Goal: Task Accomplishment & Management: Use online tool/utility

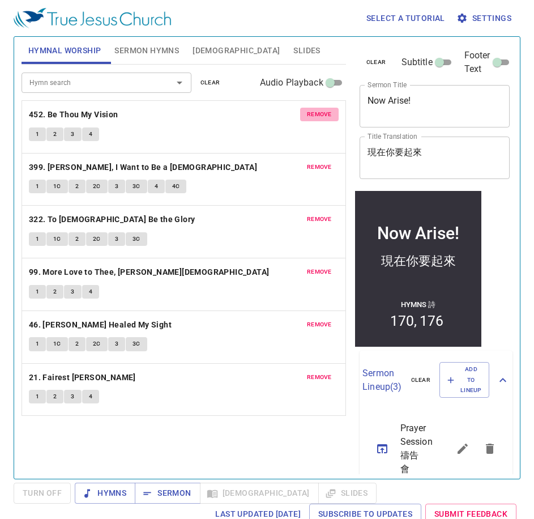
click at [317, 112] on span "remove" at bounding box center [319, 114] width 25 height 10
click at [317, 162] on span "remove" at bounding box center [319, 167] width 25 height 10
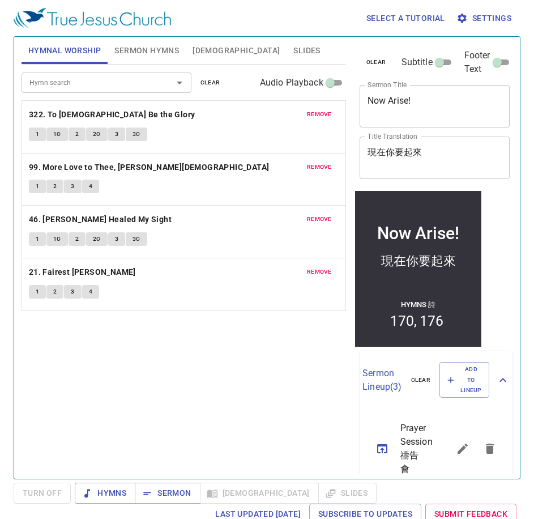
click at [317, 112] on span "remove" at bounding box center [319, 114] width 25 height 10
click at [317, 162] on span "remove" at bounding box center [319, 167] width 25 height 10
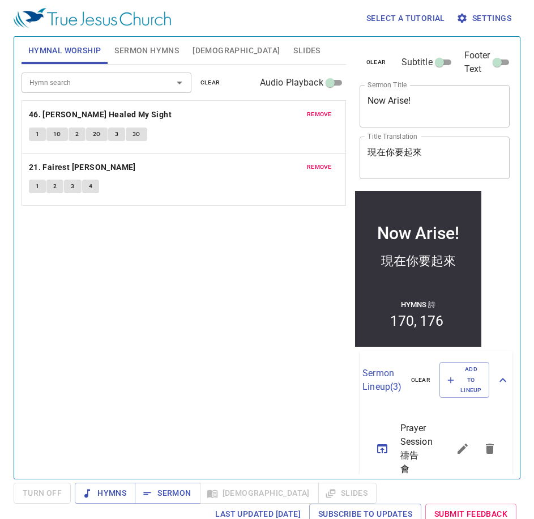
click at [317, 112] on span "remove" at bounding box center [319, 114] width 25 height 10
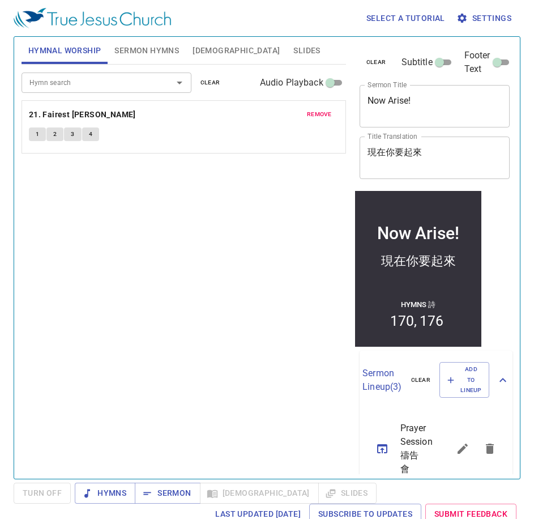
click at [317, 112] on span "remove" at bounding box center [319, 114] width 25 height 10
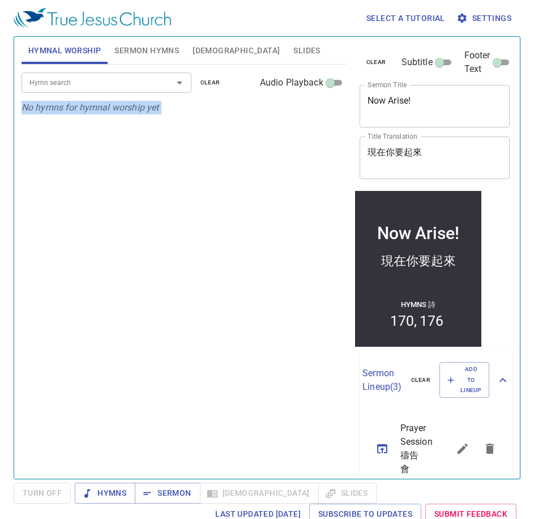
click at [317, 112] on p "No hymns for hymnal worship yet" at bounding box center [184, 108] width 324 height 14
click at [88, 78] on input "Hymn search" at bounding box center [90, 82] width 130 height 13
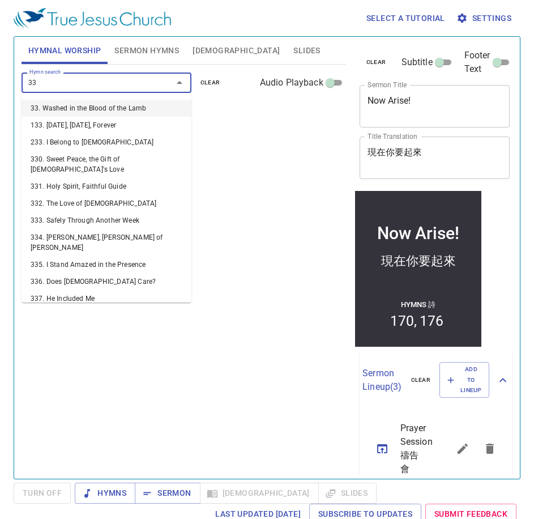
type input "332"
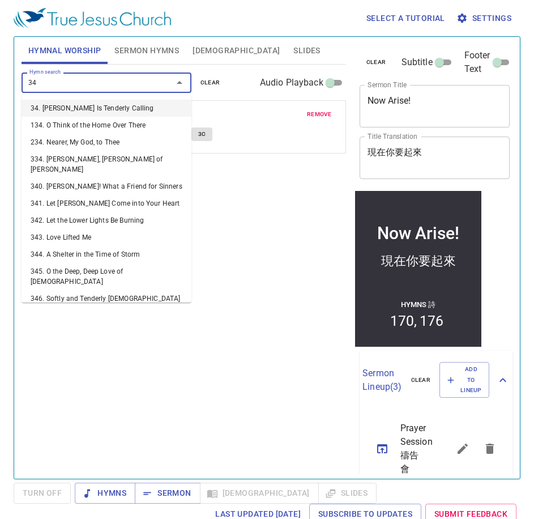
type input "340"
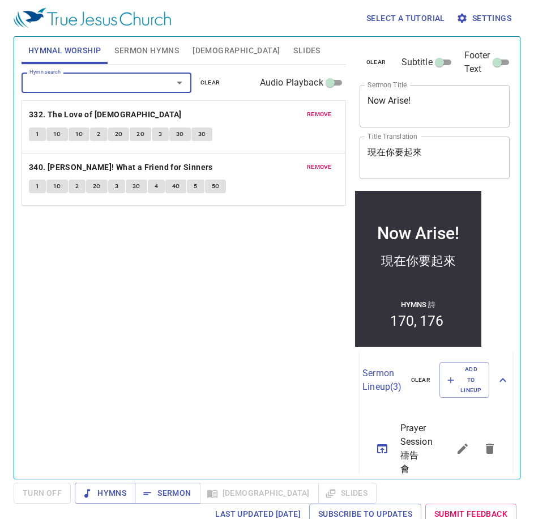
click at [153, 74] on div "Hymn search" at bounding box center [107, 82] width 170 height 20
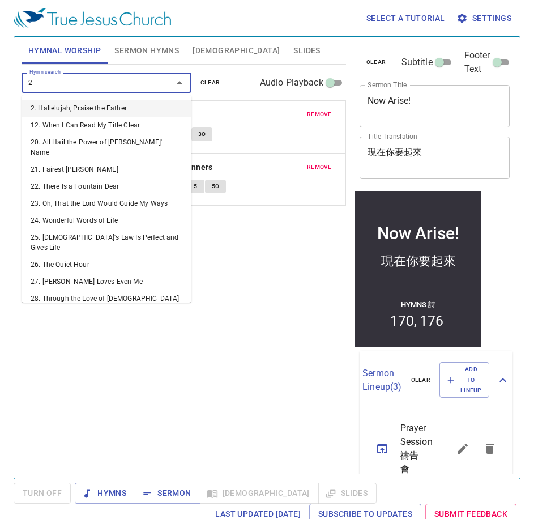
type input "27"
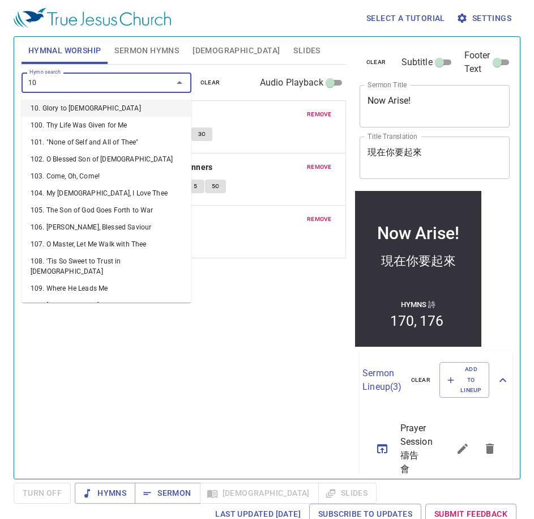
type input "109"
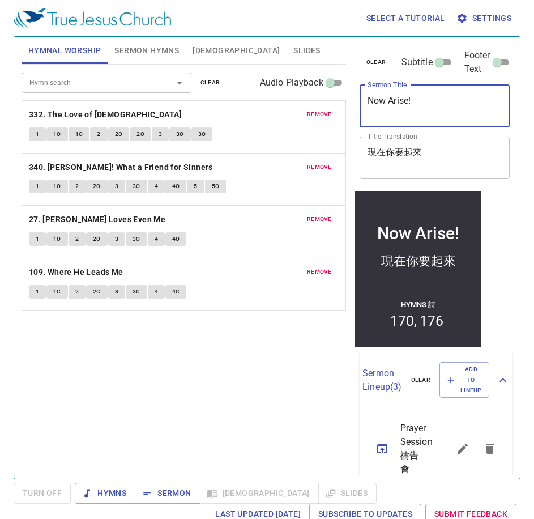
click at [428, 103] on textarea "Now Arise!" at bounding box center [435, 106] width 135 height 22
drag, startPoint x: 428, startPoint y: 103, endPoint x: 263, endPoint y: 106, distance: 165.4
click at [263, 106] on div "Hymnal Worship Sermon Hymns Bible Slides Hymn search Hymn search clear Audio Pl…" at bounding box center [267, 253] width 500 height 442
paste textarea "Does [DEMOGRAPHIC_DATA] Still Love Me - Even After What I've Done?"
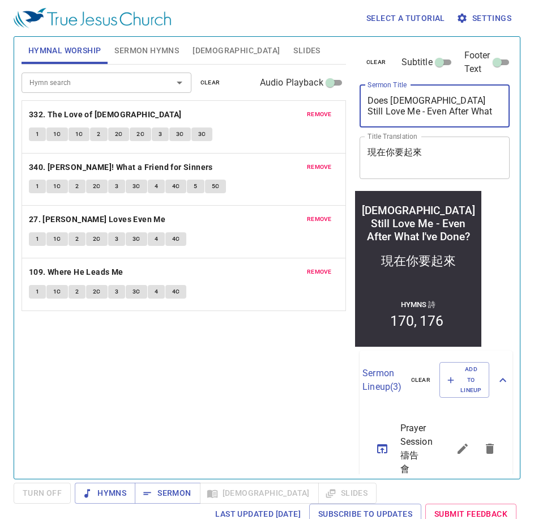
type textarea "Does [DEMOGRAPHIC_DATA] Still Love Me - Even After What I've Done?"
click at [368, 156] on textarea "現在你要起來" at bounding box center [435, 158] width 135 height 22
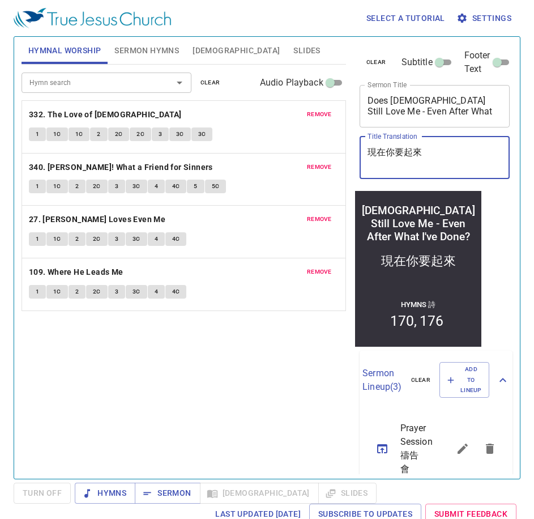
drag, startPoint x: 368, startPoint y: 155, endPoint x: 438, endPoint y: 156, distance: 70.8
click at [438, 156] on textarea "現在你要起來" at bounding box center [435, 158] width 135 height 22
paste textarea "即 使 我 曾 犯 下 過 錯 [DEMOGRAPHIC_DATA] 是 否 依 然 愛 我 ？"
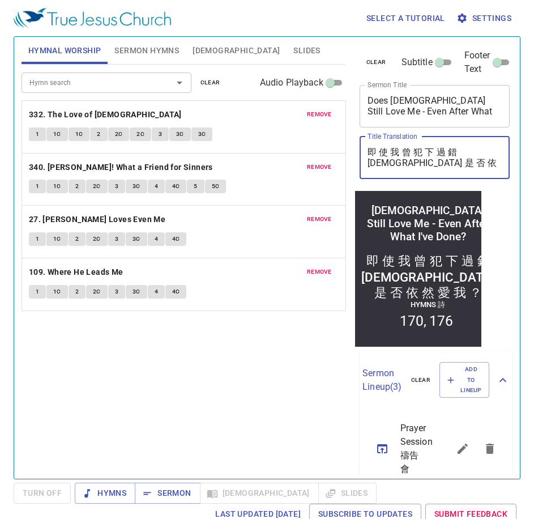
type textarea "即 使 我 曾 犯 下 過 錯 [DEMOGRAPHIC_DATA] 是 否 依 然 愛 我 ？"
click at [159, 51] on span "Sermon Hymns" at bounding box center [146, 51] width 65 height 14
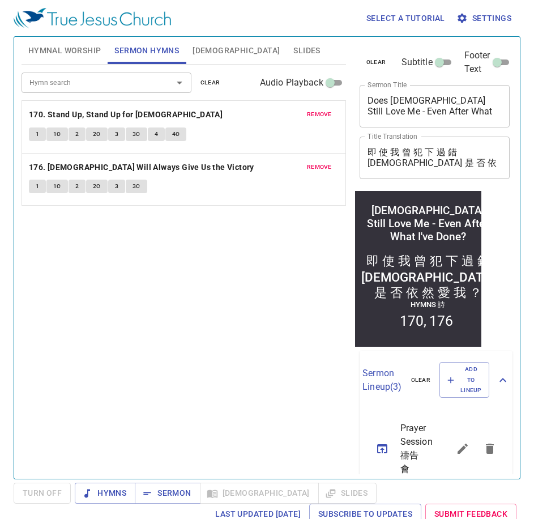
click at [321, 113] on span "remove" at bounding box center [319, 114] width 25 height 10
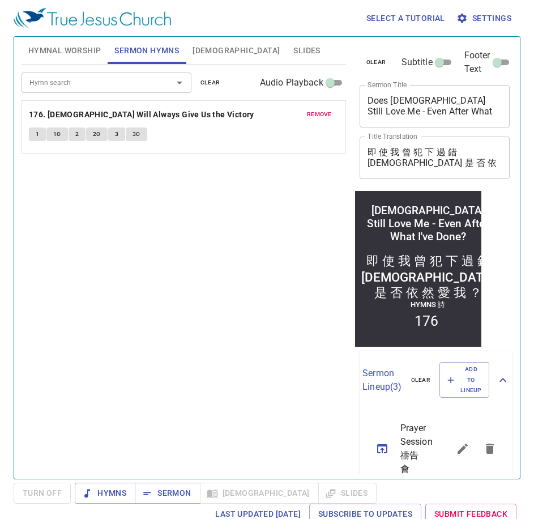
click at [321, 113] on span "remove" at bounding box center [319, 114] width 25 height 10
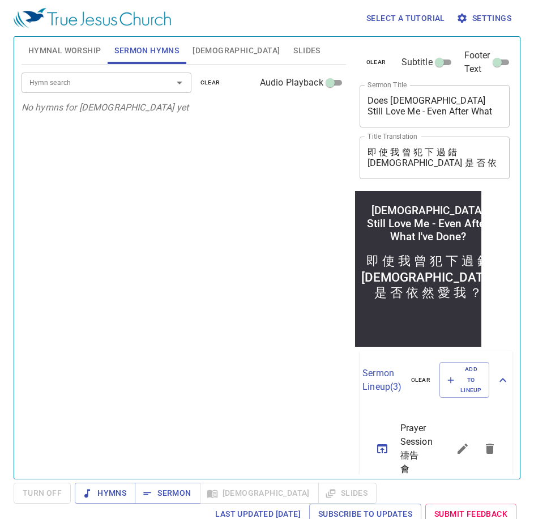
click at [137, 87] on input "Hymn search" at bounding box center [90, 82] width 130 height 13
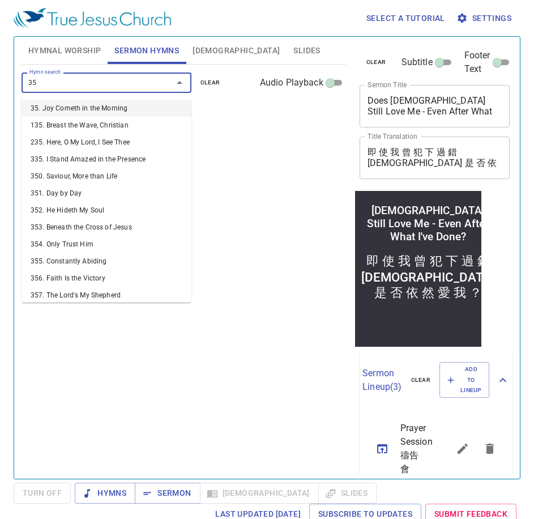
type input "351"
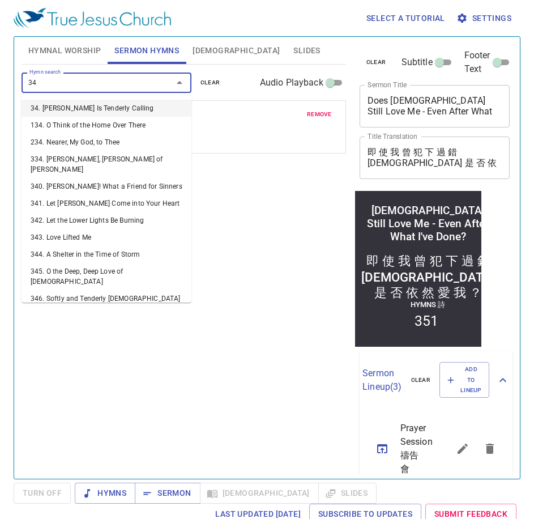
type input "346"
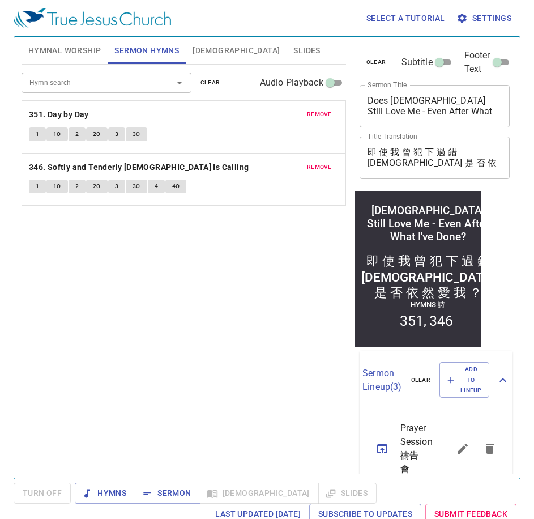
click at [176, 264] on div "Hymn search Hymn search clear Audio Playback remove 351. Day by Day 1 1C 2 2C 3…" at bounding box center [184, 267] width 324 height 404
click at [112, 495] on span "Hymns" at bounding box center [105, 493] width 42 height 14
click at [73, 46] on span "Hymnal Worship" at bounding box center [64, 51] width 73 height 14
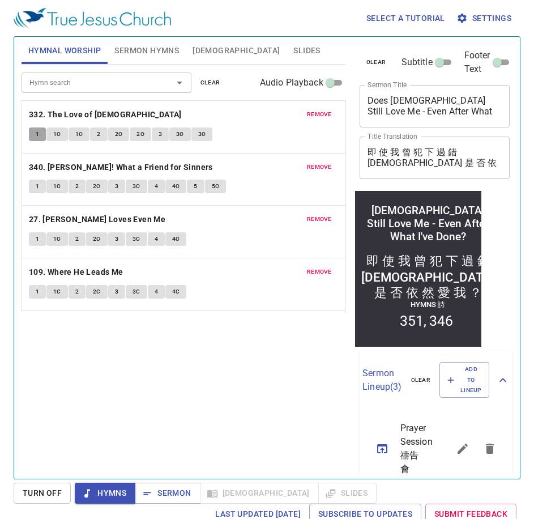
click at [36, 132] on span "1" at bounding box center [37, 134] width 3 height 10
click at [52, 134] on button "1C" at bounding box center [57, 134] width 22 height 14
click at [122, 137] on span "2C" at bounding box center [119, 134] width 8 height 10
click at [143, 134] on span "2C" at bounding box center [140, 134] width 8 height 10
click at [159, 133] on span "3" at bounding box center [160, 134] width 3 height 10
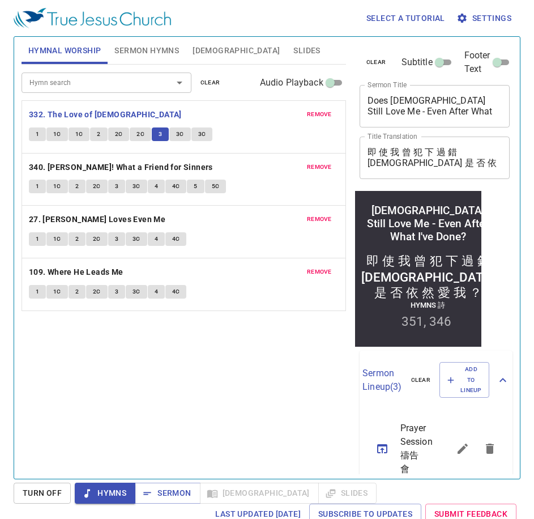
click at [167, 134] on button "3" at bounding box center [160, 134] width 17 height 14
click at [174, 142] on div "1 1C 1C 2 2C 2C 3 3C 3C" at bounding box center [184, 135] width 310 height 16
click at [177, 129] on span "3C" at bounding box center [180, 134] width 8 height 10
click at [227, 105] on div "remove 332. The Love of God 1 1C 1C 2 2C 2C 3 3C 3C" at bounding box center [183, 127] width 323 height 52
click at [244, 117] on p "332. The Love of [DEMOGRAPHIC_DATA]" at bounding box center [184, 115] width 310 height 14
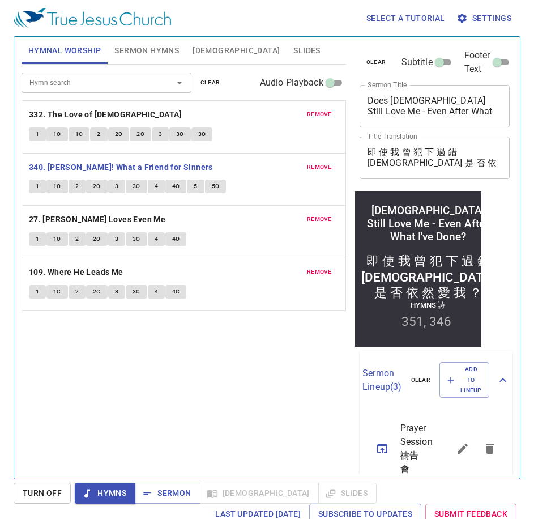
click at [151, 373] on div "Hymn search Hymn search clear Audio Playback remove 332. The Love of God 1 1C 1…" at bounding box center [184, 267] width 324 height 404
click at [162, 414] on div "Hymn search Hymn search clear Audio Playback remove 332. The Love of God 1 1C 1…" at bounding box center [184, 267] width 324 height 404
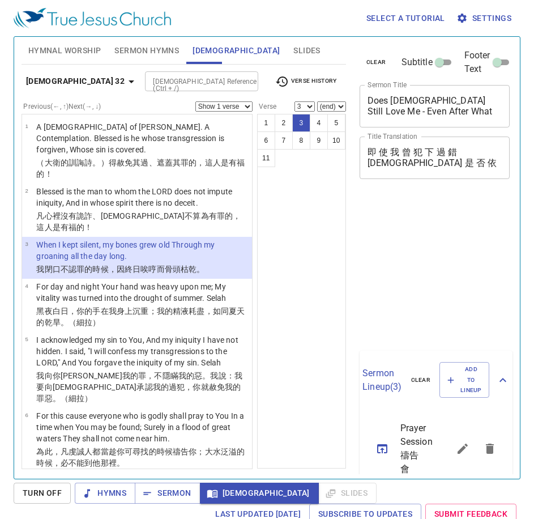
select select "3"
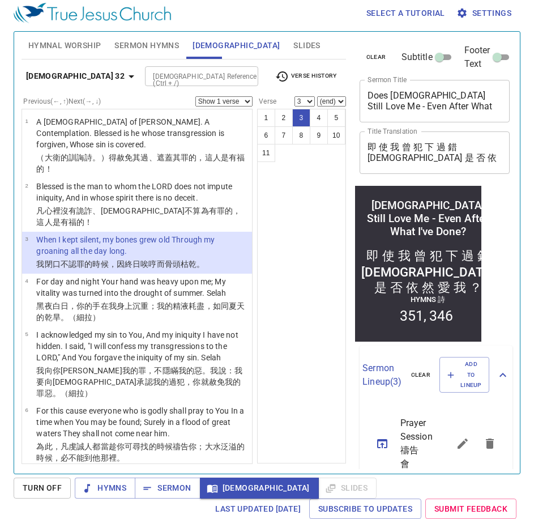
scroll to position [57, 0]
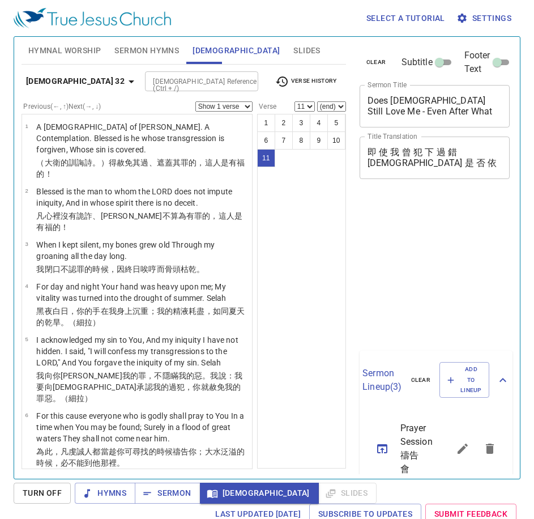
select select "11"
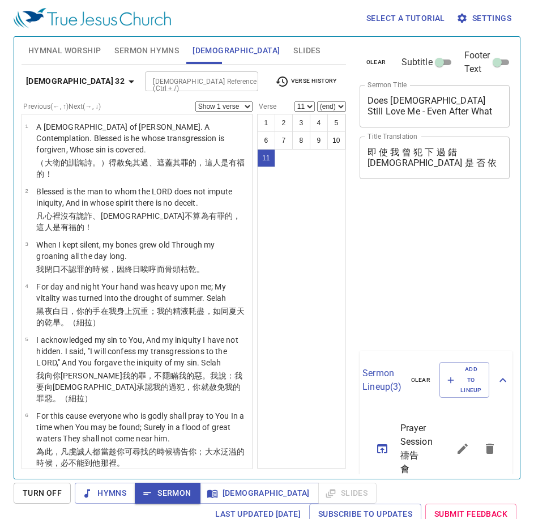
select select "11"
